Goal: Register for event/course

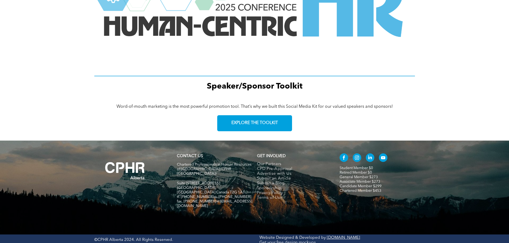
scroll to position [740, 0]
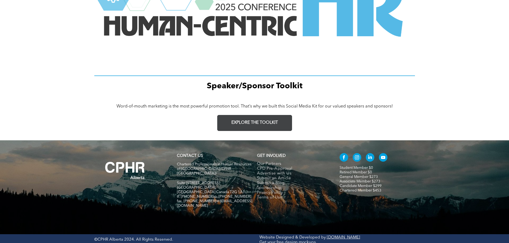
click at [242, 127] on link "EXPLORE THE TOOLKIT" at bounding box center [254, 123] width 75 height 16
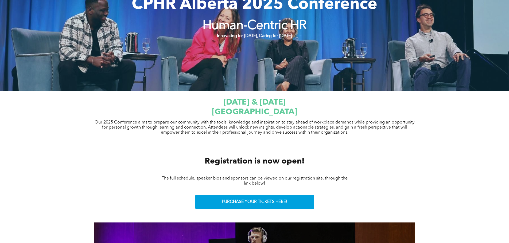
scroll to position [107, 0]
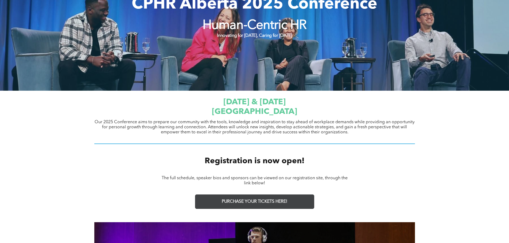
click at [235, 199] on link "PURCHASE YOUR TICKETS HERE!" at bounding box center [254, 202] width 119 height 14
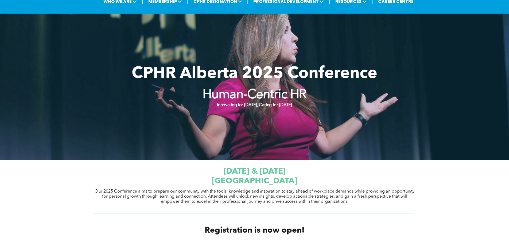
scroll to position [0, 0]
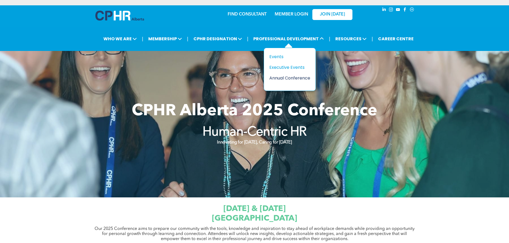
click at [280, 79] on div "Annual Conference" at bounding box center [287, 78] width 37 height 7
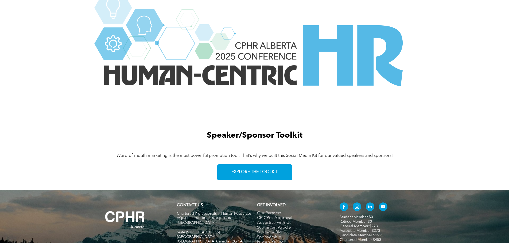
scroll to position [740, 0]
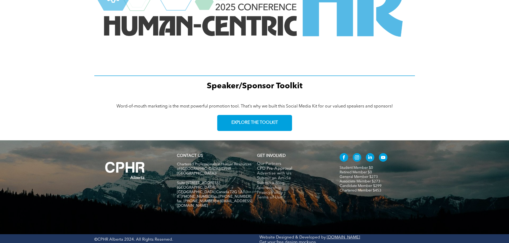
click at [274, 169] on span "CPD Pre-Approval" at bounding box center [275, 169] width 36 height 5
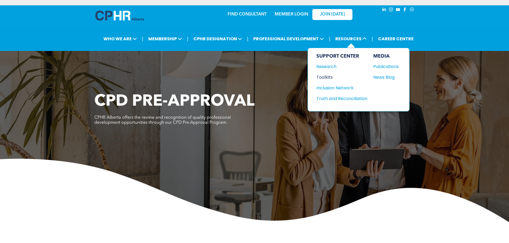
click at [328, 77] on div "Toolkits" at bounding box center [339, 77] width 46 height 7
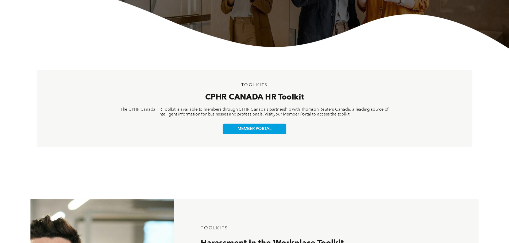
scroll to position [74, 0]
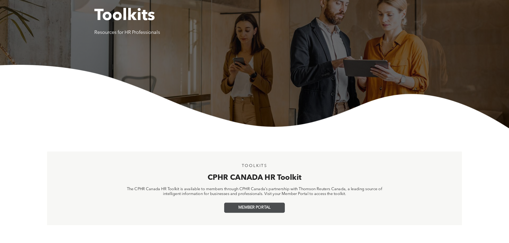
click at [254, 209] on span "MEMBER PORTAL" at bounding box center [254, 208] width 32 height 5
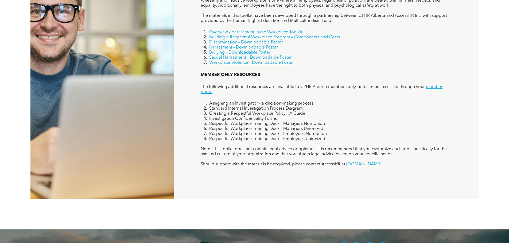
scroll to position [401, 0]
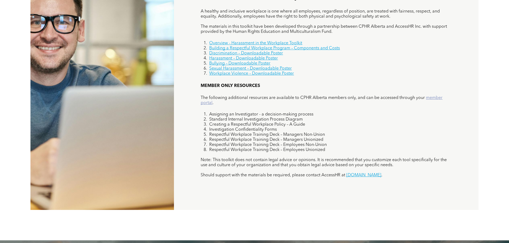
click at [203, 105] on link "member portal" at bounding box center [322, 100] width 242 height 9
